Goal: Task Accomplishment & Management: Use online tool/utility

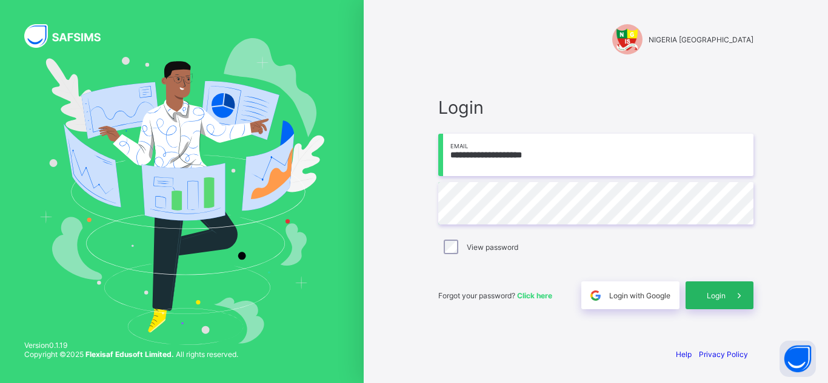
click at [721, 299] on span "Login" at bounding box center [715, 295] width 19 height 9
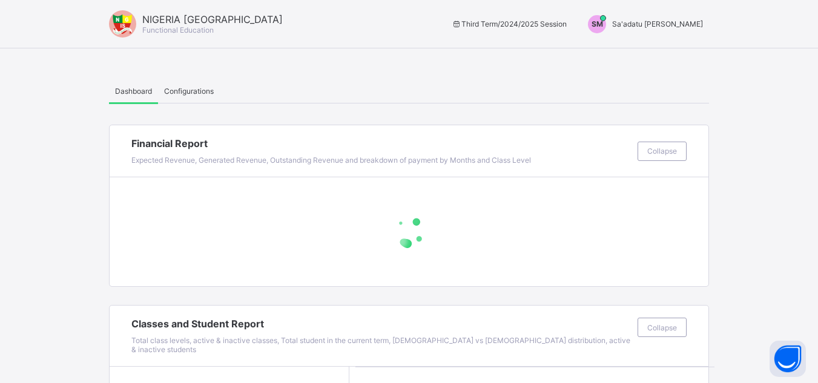
click at [671, 26] on span "Sa'adatu Muhammed" at bounding box center [657, 23] width 91 height 9
click at [670, 59] on li "Switch to Admin View" at bounding box center [658, 52] width 102 height 24
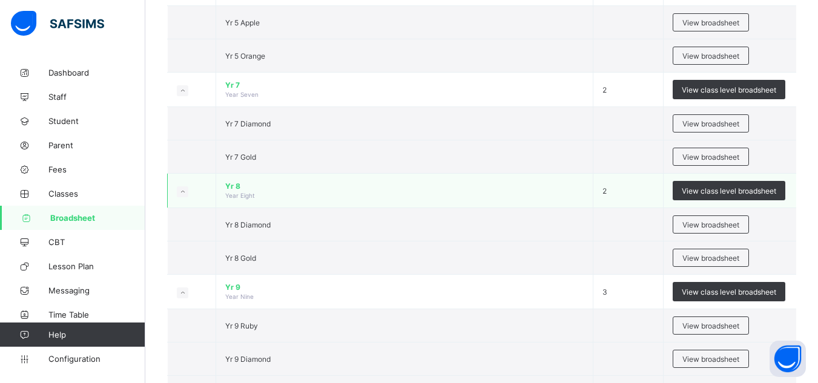
scroll to position [848, 0]
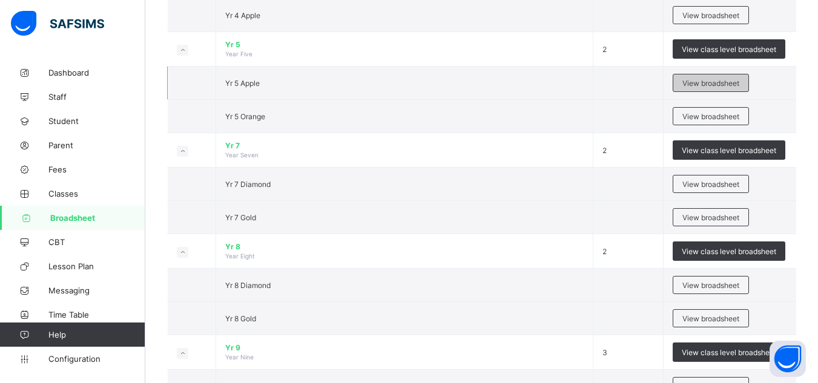
click at [709, 79] on span "View broadsheet" at bounding box center [711, 83] width 57 height 9
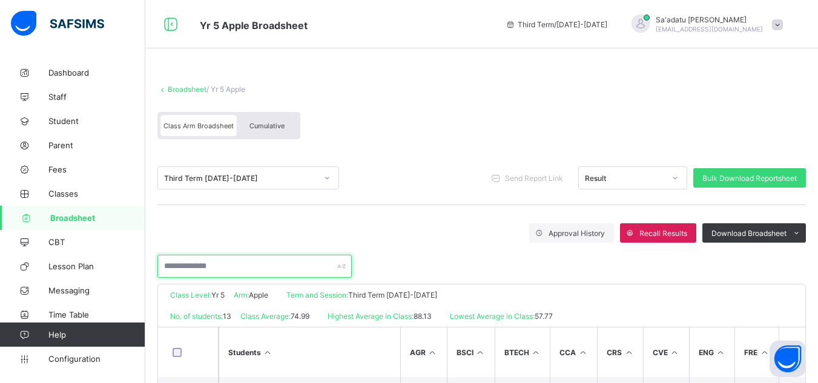
click at [214, 268] on input "text" at bounding box center [255, 266] width 194 height 23
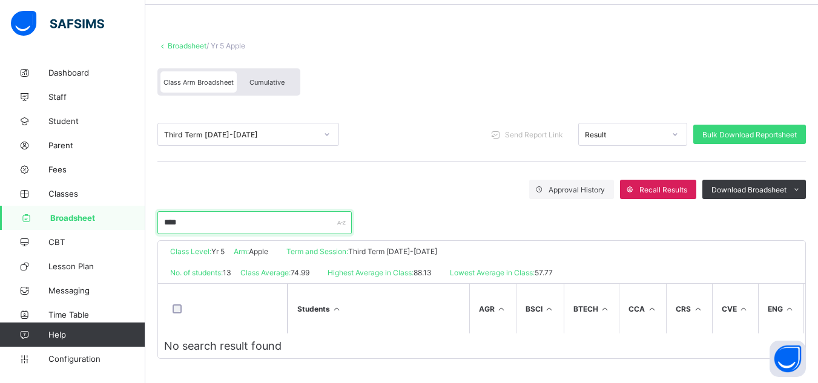
type input "****"
click at [72, 217] on span "Broadsheet" at bounding box center [97, 218] width 95 height 10
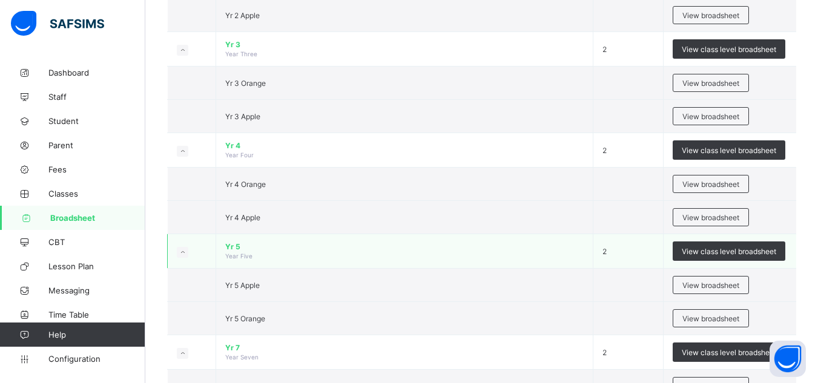
scroll to position [727, 0]
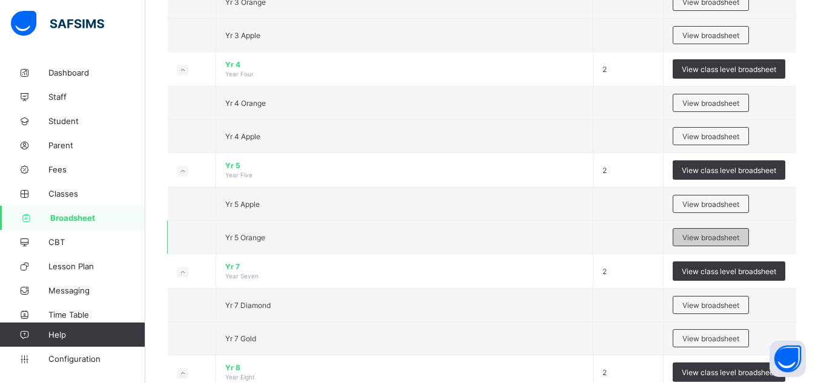
click at [717, 238] on span "View broadsheet" at bounding box center [711, 237] width 57 height 9
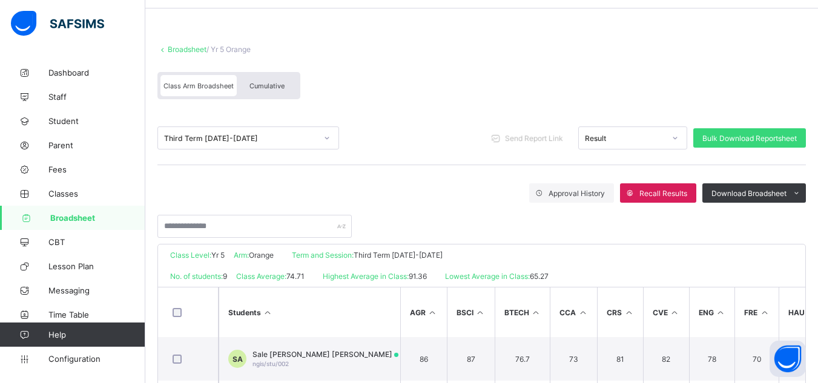
scroll to position [121, 0]
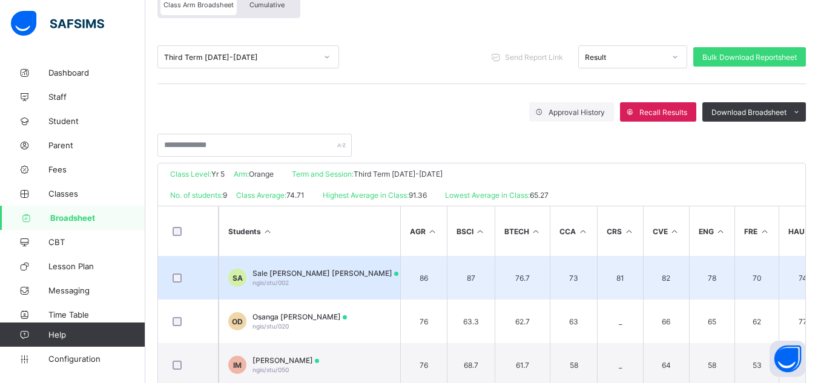
click at [297, 269] on span "Sale [PERSON_NAME] [PERSON_NAME]" at bounding box center [326, 273] width 146 height 9
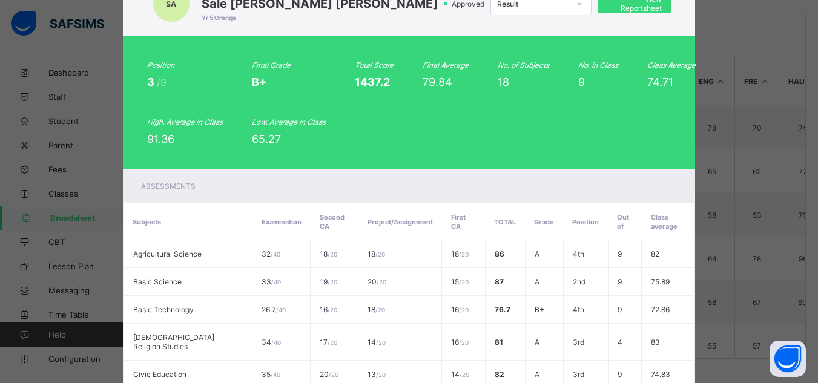
scroll to position [0, 0]
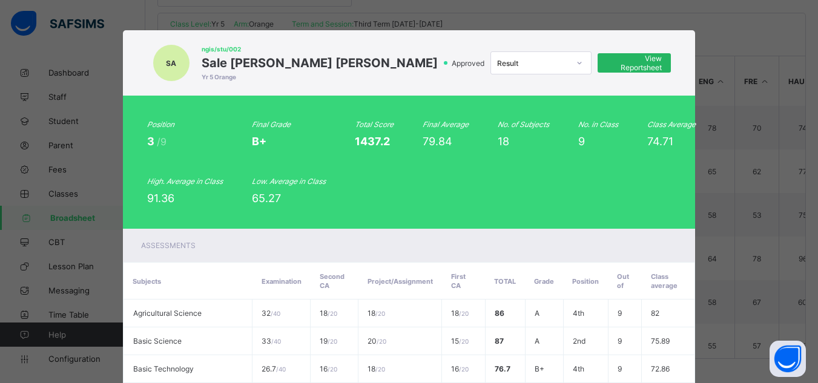
click at [628, 61] on span "View Reportsheet" at bounding box center [635, 63] width 56 height 18
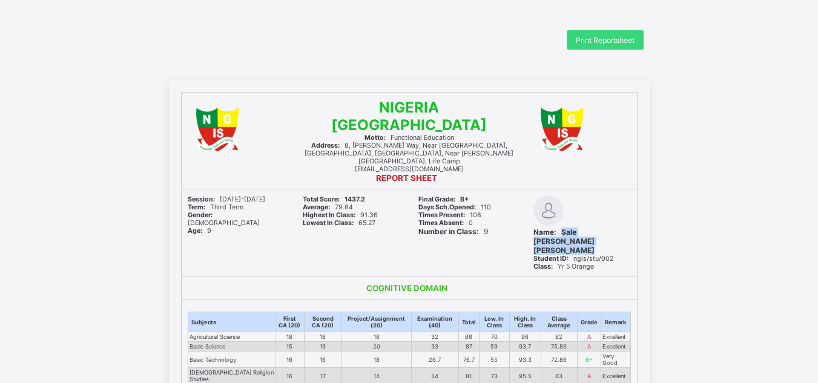
drag, startPoint x: 0, startPoint y: 0, endPoint x: 617, endPoint y: 233, distance: 659.1
click at [617, 233] on div "Name: Sale [PERSON_NAME] [PERSON_NAME]" at bounding box center [583, 241] width 98 height 27
copy span "Sale [PERSON_NAME] [PERSON_NAME]"
click at [625, 46] on div "Print Reportsheet" at bounding box center [605, 39] width 77 height 19
click at [612, 38] on span "Print Reportsheet" at bounding box center [605, 40] width 59 height 9
